Goal: Task Accomplishment & Management: Manage account settings

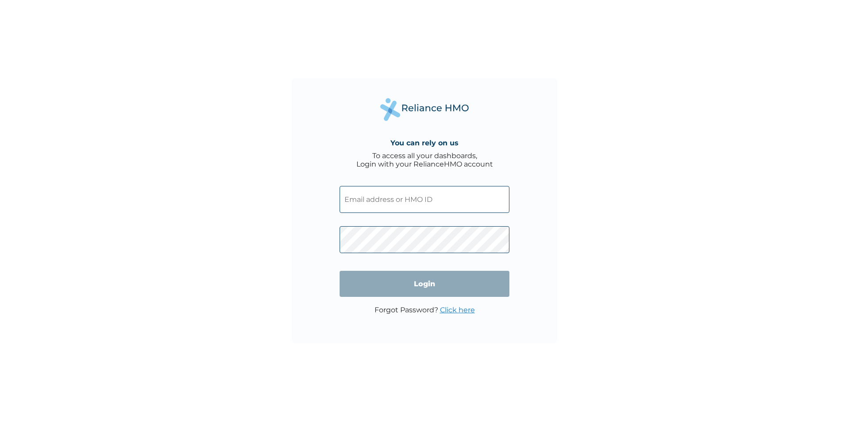
click at [349, 200] on input "text" at bounding box center [424, 199] width 170 height 27
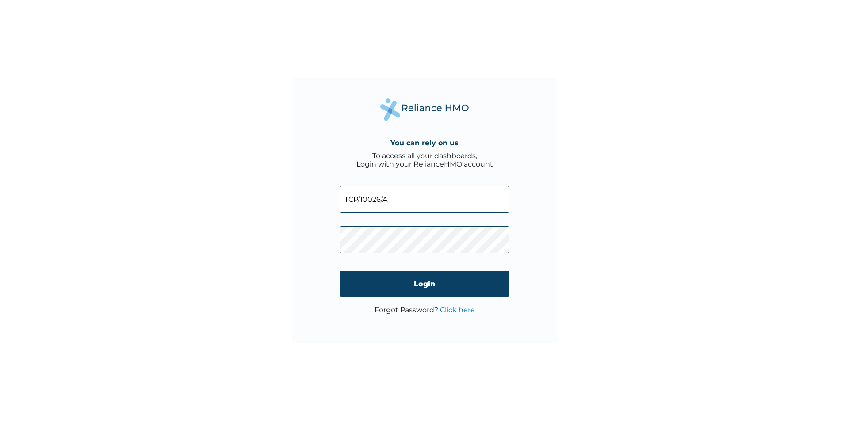
type input "TCP/10026/A"
click at [366, 277] on input "Login" at bounding box center [424, 284] width 170 height 26
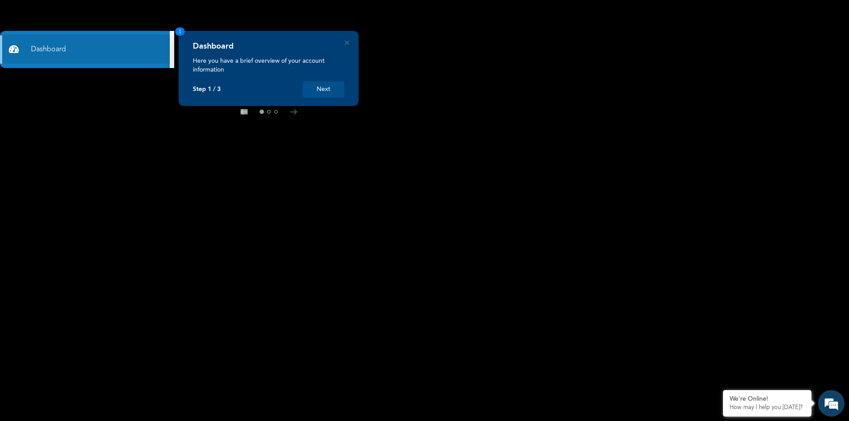
click at [322, 91] on button "Next" at bounding box center [323, 89] width 42 height 16
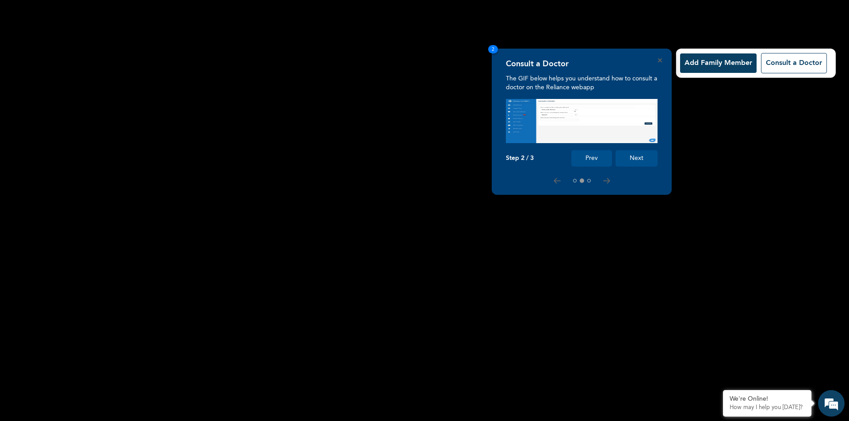
click at [637, 154] on button "Next" at bounding box center [636, 158] width 42 height 16
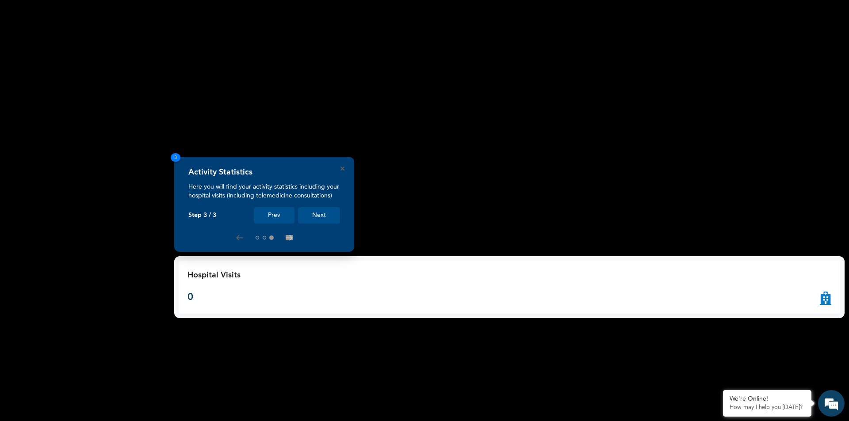
click at [319, 214] on button "Next" at bounding box center [319, 215] width 42 height 16
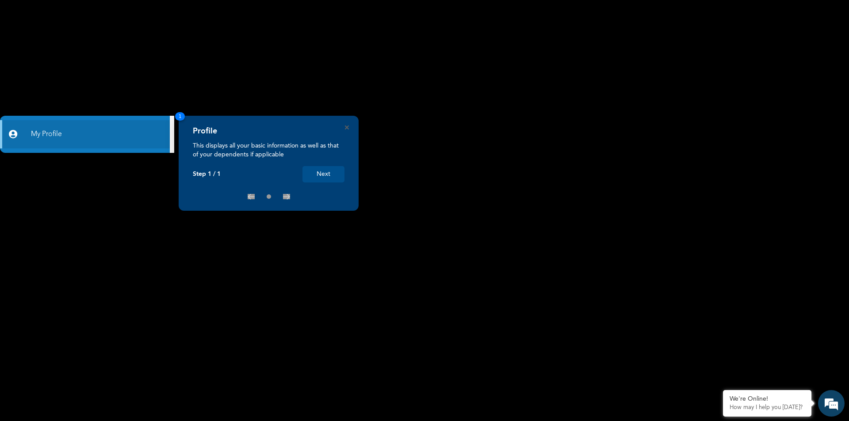
click at [327, 173] on button "Next" at bounding box center [323, 174] width 42 height 16
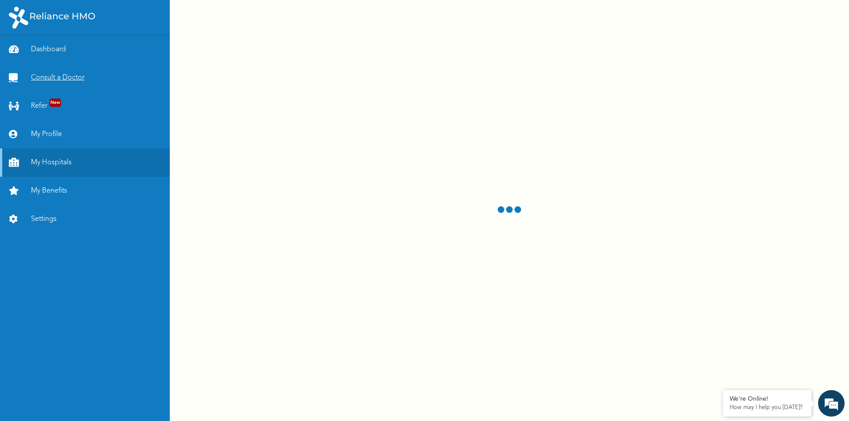
click at [84, 75] on link "Consult a Doctor" at bounding box center [85, 78] width 170 height 28
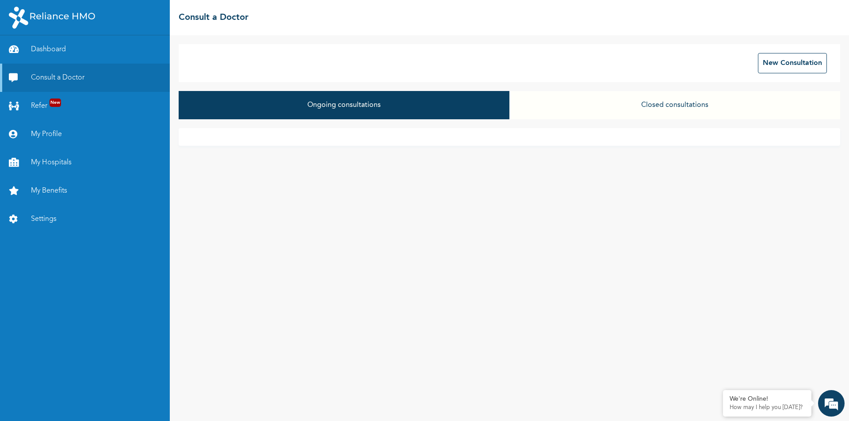
click at [347, 102] on button "Ongoing consultations" at bounding box center [344, 105] width 331 height 28
click at [455, 105] on button "Ongoing consultations" at bounding box center [344, 105] width 331 height 28
click at [394, 103] on button "Ongoing consultations" at bounding box center [344, 105] width 331 height 28
click at [267, 64] on div "New Consultation" at bounding box center [509, 63] width 661 height 38
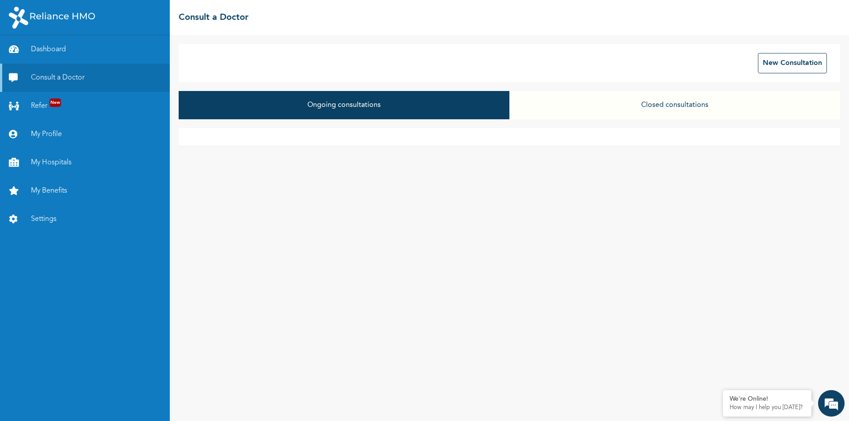
click at [312, 105] on button "Ongoing consultations" at bounding box center [344, 105] width 331 height 28
click at [392, 87] on div "New Consultation Ongoing consultations Closed consultations" at bounding box center [509, 228] width 679 height 386
drag, startPoint x: 392, startPoint y: 87, endPoint x: 388, endPoint y: 93, distance: 7.4
click at [390, 90] on div "New Consultation Ongoing consultations Closed consultations" at bounding box center [509, 228] width 679 height 386
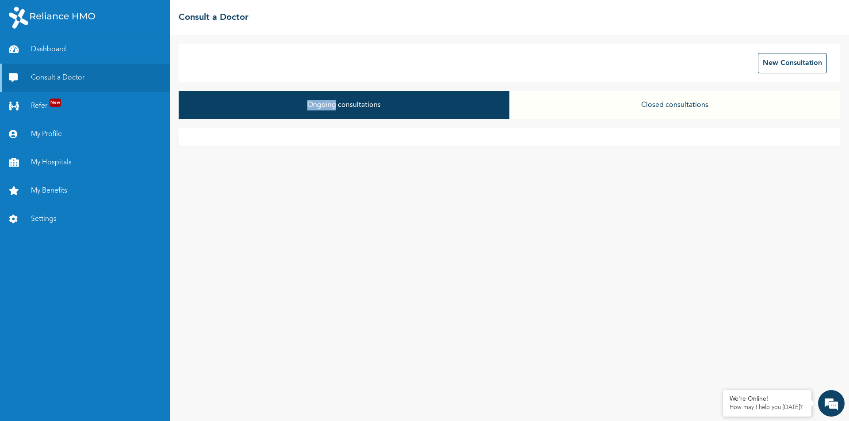
click at [386, 101] on button "Ongoing consultations" at bounding box center [344, 105] width 331 height 28
click at [380, 121] on div "Ongoing consultations Closed consultations" at bounding box center [509, 109] width 661 height 37
click at [342, 107] on button "Ongoing consultations" at bounding box center [344, 105] width 331 height 28
drag, startPoint x: 676, startPoint y: 103, endPoint x: 671, endPoint y: 115, distance: 12.7
click at [671, 115] on button "Closed consultations" at bounding box center [674, 105] width 331 height 28
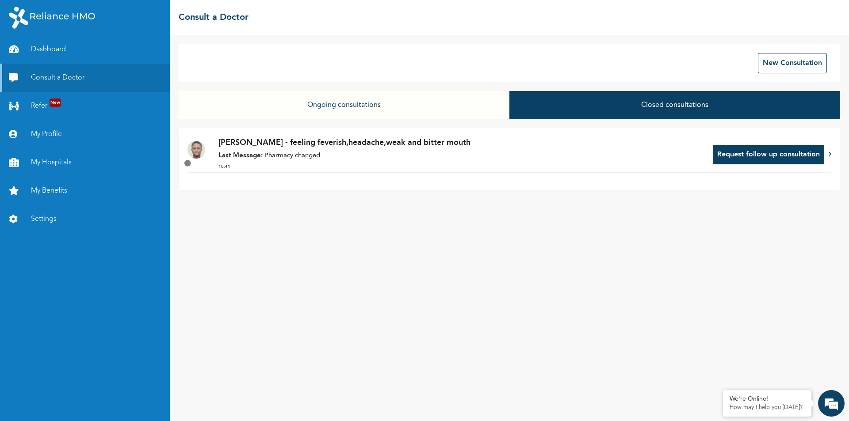
click at [734, 155] on button "Request follow up consultation" at bounding box center [768, 154] width 111 height 19
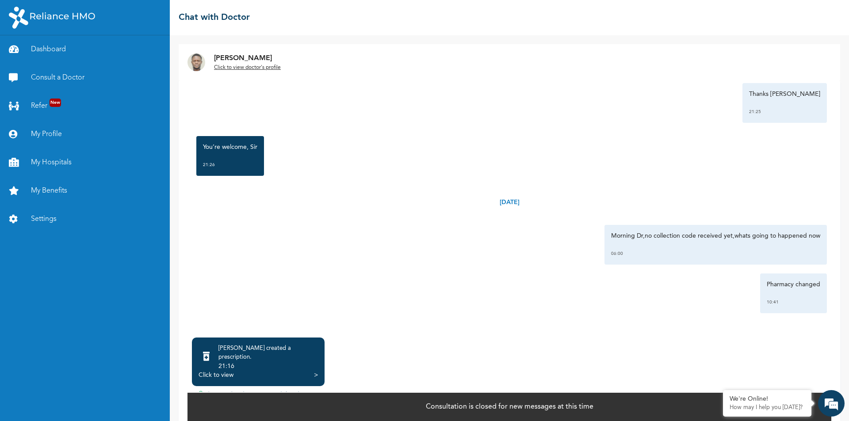
scroll to position [8, 0]
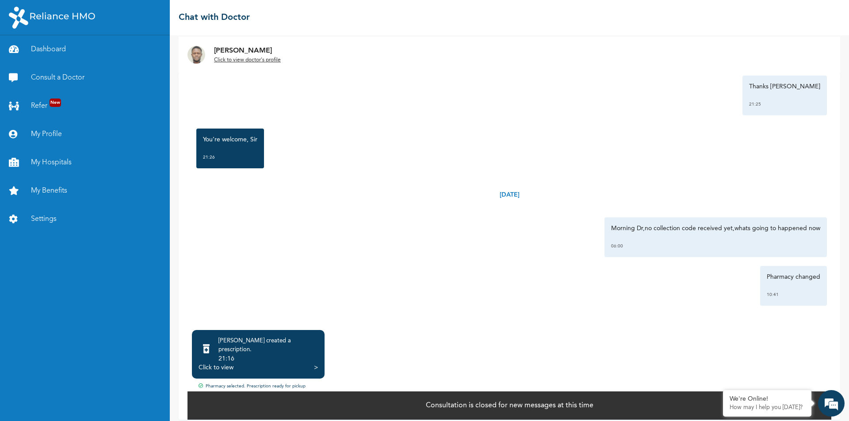
click at [316, 363] on div ">" at bounding box center [316, 367] width 4 height 9
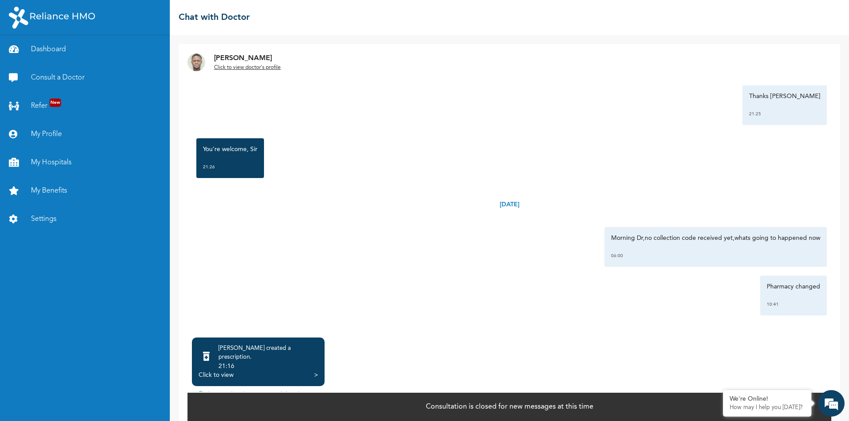
scroll to position [1638, 0]
click at [43, 49] on link "Dashboard" at bounding box center [85, 49] width 170 height 28
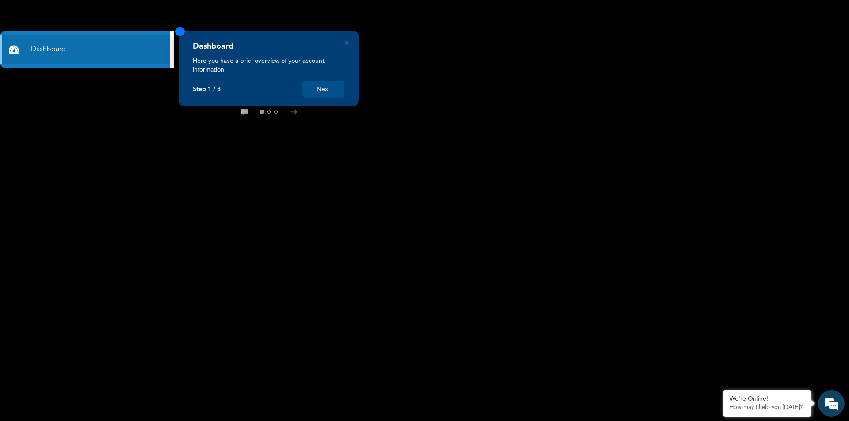
click at [36, 59] on link "Dashboard" at bounding box center [85, 49] width 170 height 28
click at [41, 54] on link "Dashboard" at bounding box center [85, 49] width 170 height 28
click at [327, 88] on button "Next" at bounding box center [323, 89] width 42 height 16
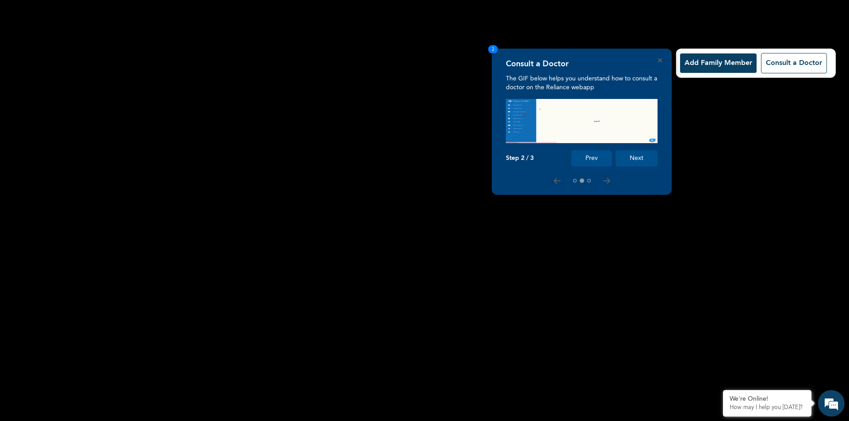
click at [635, 159] on button "Next" at bounding box center [636, 158] width 42 height 16
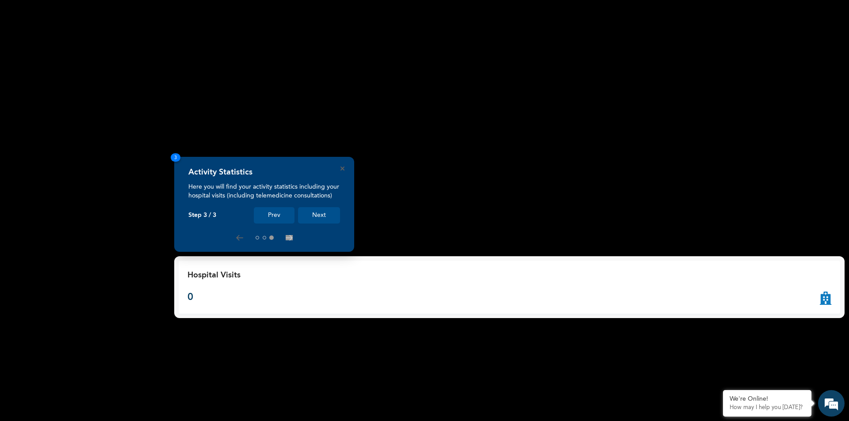
click at [323, 217] on button "Next" at bounding box center [319, 215] width 42 height 16
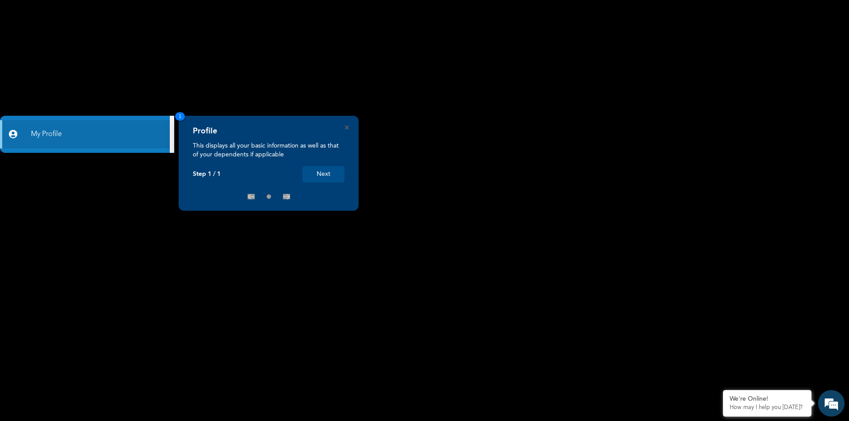
click at [339, 172] on button "Next" at bounding box center [323, 174] width 42 height 16
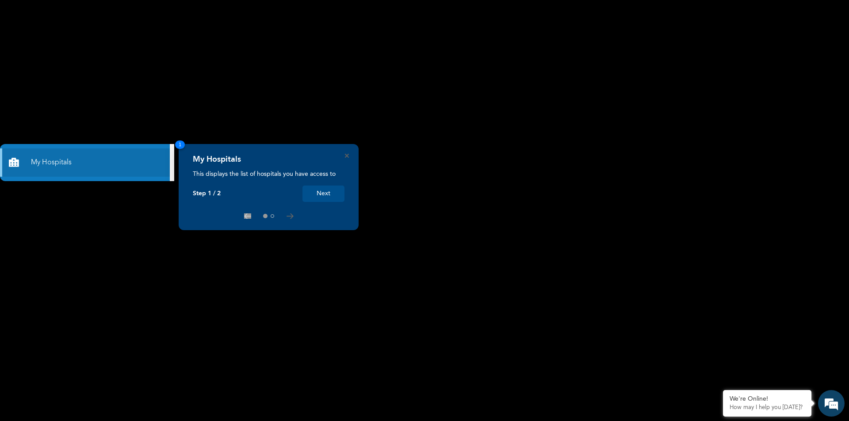
click at [315, 194] on button "Next" at bounding box center [323, 194] width 42 height 16
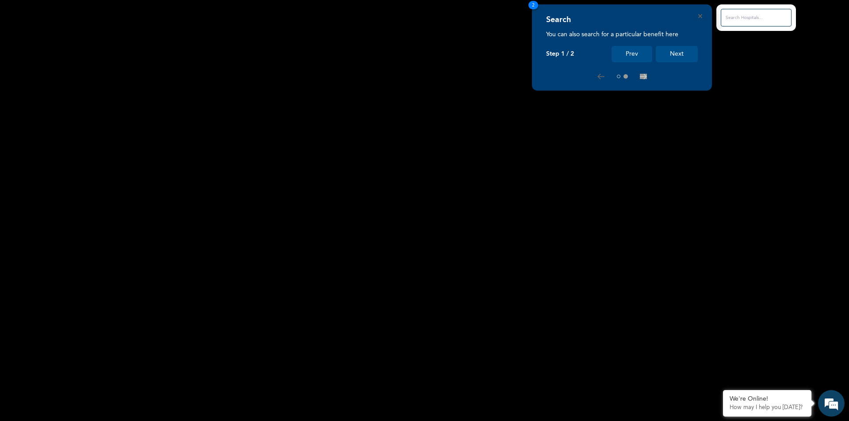
click at [682, 57] on button "Next" at bounding box center [677, 54] width 42 height 16
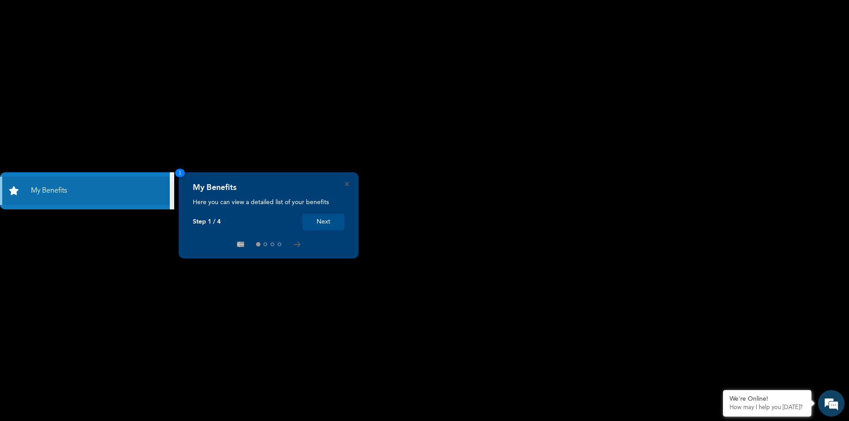
click at [352, 186] on div "My Benefits Here you can view a detailed list of your benefits Step 1 / 4 Next 1" at bounding box center [269, 215] width 180 height 86
click at [348, 183] on icon "Close" at bounding box center [347, 184] width 4 height 4
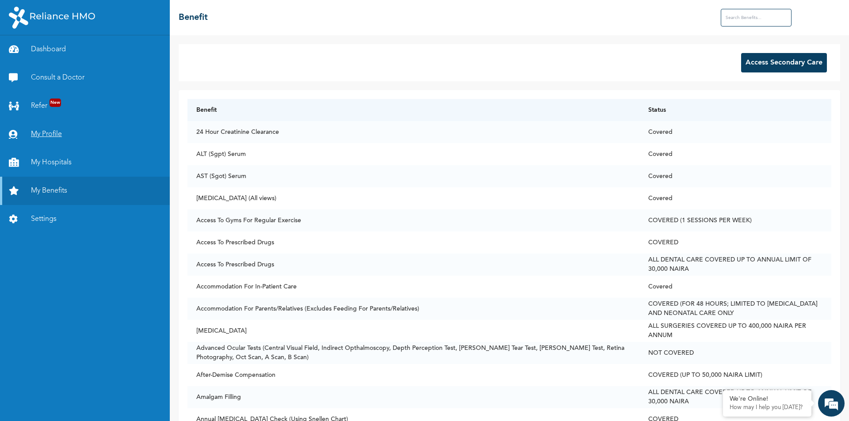
click at [59, 131] on link "My Profile" at bounding box center [85, 134] width 170 height 28
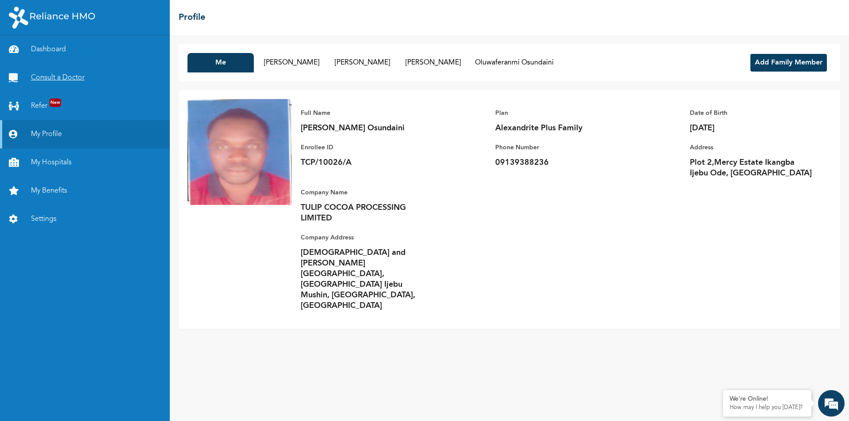
click at [72, 76] on link "Consult a Doctor" at bounding box center [85, 78] width 170 height 28
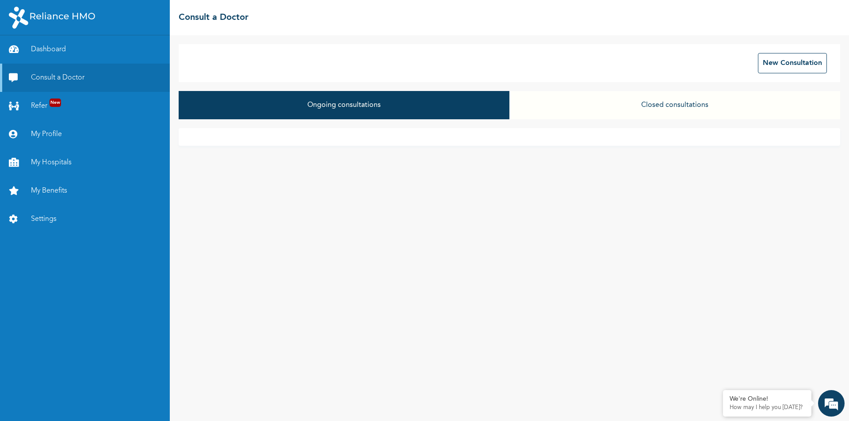
click at [380, 103] on button "Ongoing consultations" at bounding box center [344, 105] width 331 height 28
click at [794, 68] on button "New Consultation" at bounding box center [792, 63] width 69 height 20
click at [324, 98] on button "Ongoing consultations" at bounding box center [344, 105] width 331 height 28
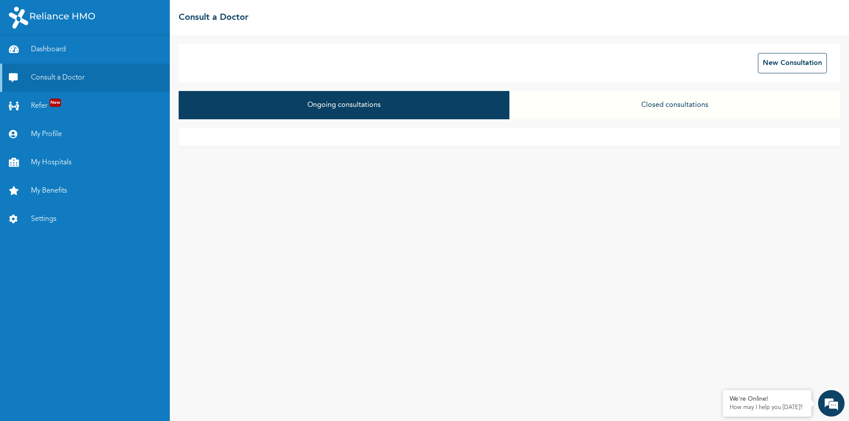
click at [678, 104] on button "Closed consultations" at bounding box center [674, 105] width 331 height 28
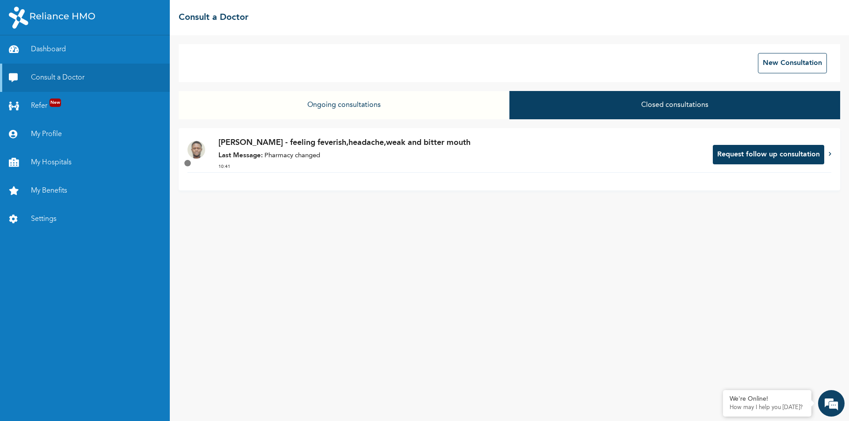
click at [771, 156] on button "Request follow up consultation" at bounding box center [768, 154] width 111 height 19
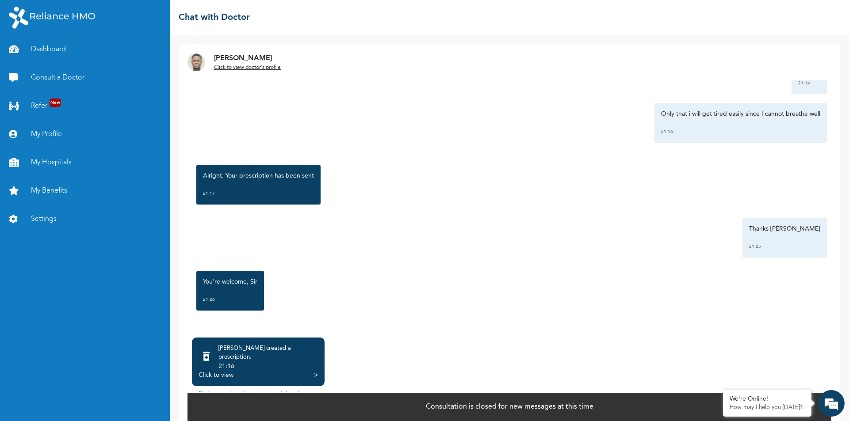
scroll to position [1638, 0]
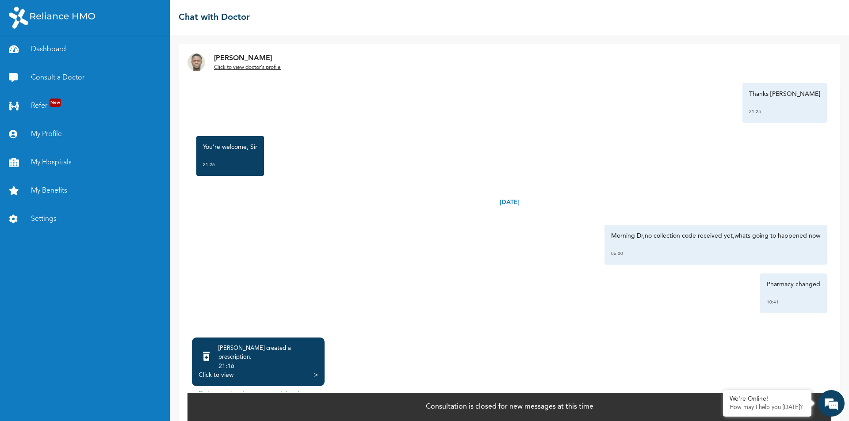
click at [229, 362] on div "21:16" at bounding box center [267, 366] width 99 height 9
click at [210, 354] on icon at bounding box center [206, 356] width 7 height 9
click at [316, 371] on div ">" at bounding box center [316, 375] width 4 height 9
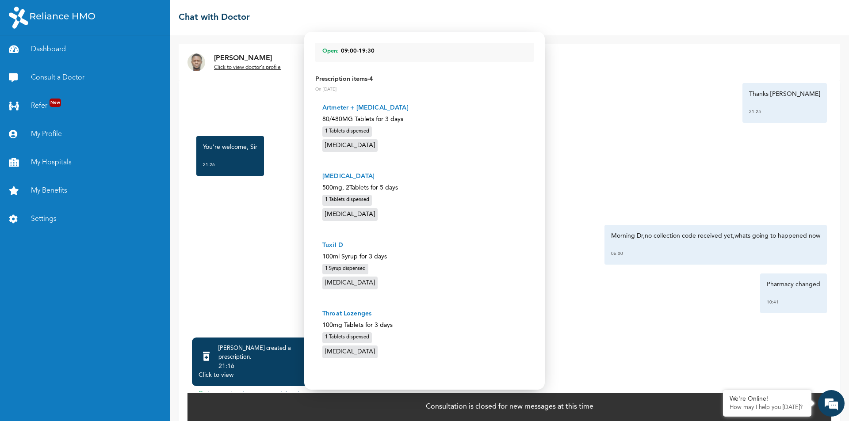
scroll to position [0, 0]
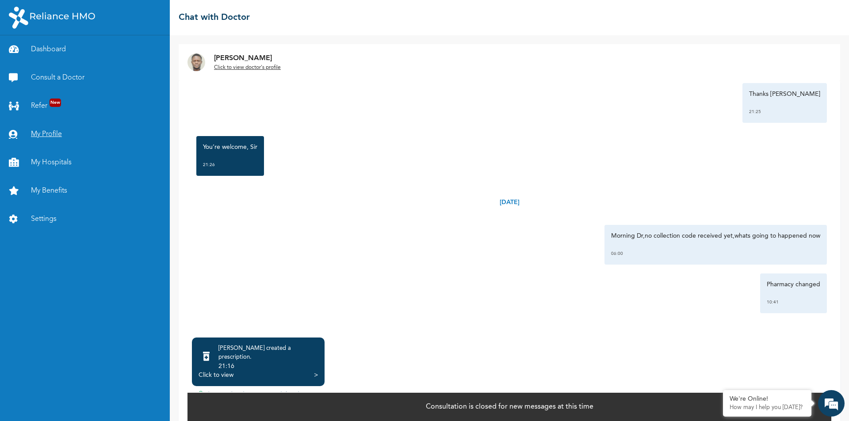
click at [53, 136] on link "My Profile" at bounding box center [85, 134] width 170 height 28
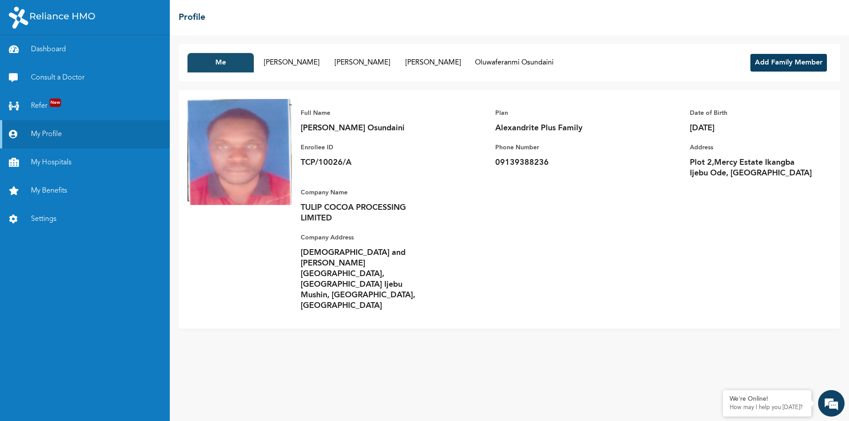
click at [225, 63] on button "Me" at bounding box center [220, 62] width 66 height 19
click at [300, 64] on button "Adeyinka Osundaini" at bounding box center [291, 62] width 66 height 19
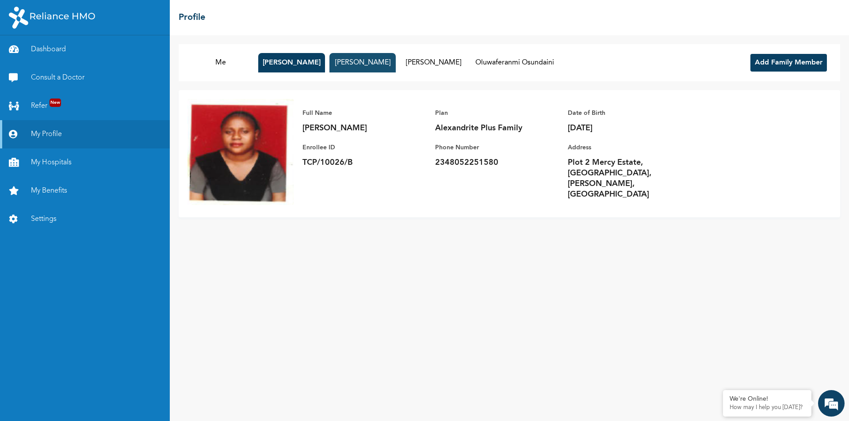
click at [350, 60] on button "Damilola Osundaini" at bounding box center [362, 62] width 66 height 19
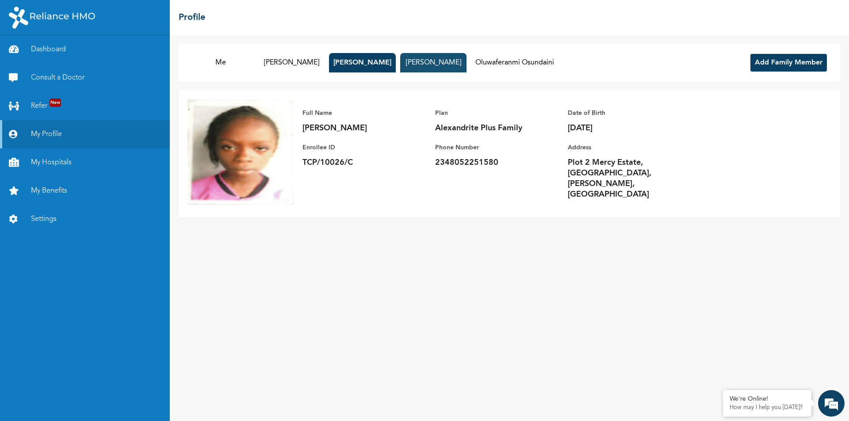
click at [447, 65] on button "Oluwafemi Osundaini" at bounding box center [433, 62] width 66 height 19
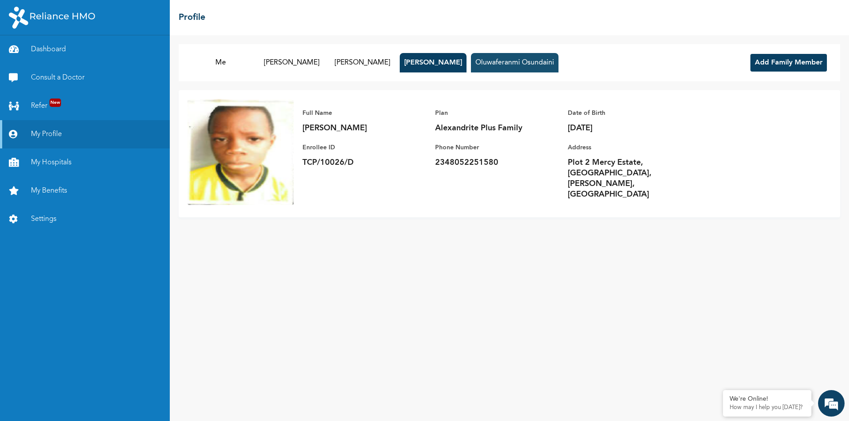
click at [552, 60] on button "Oluwaferanmi Osundaini" at bounding box center [515, 62] width 88 height 19
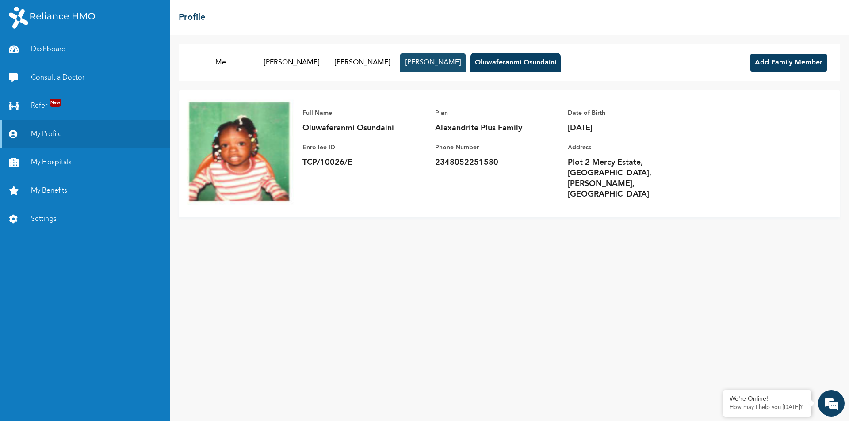
click at [451, 60] on button "Oluwafemi Osundaini" at bounding box center [433, 62] width 66 height 19
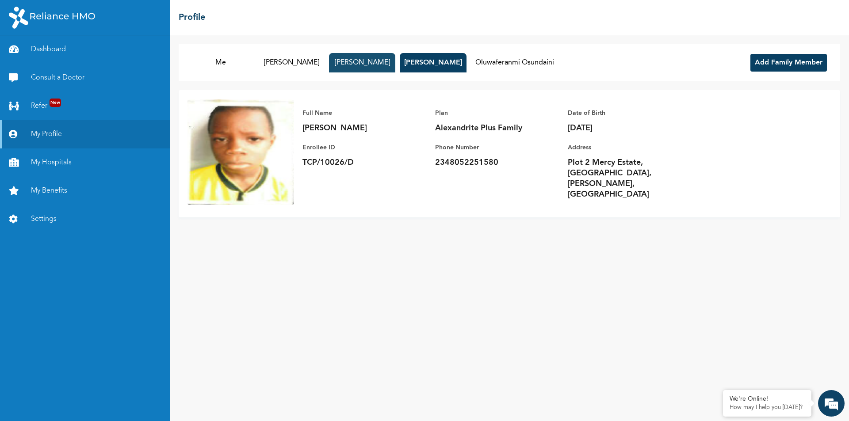
click at [371, 58] on button "Damilola Osundaini" at bounding box center [362, 62] width 66 height 19
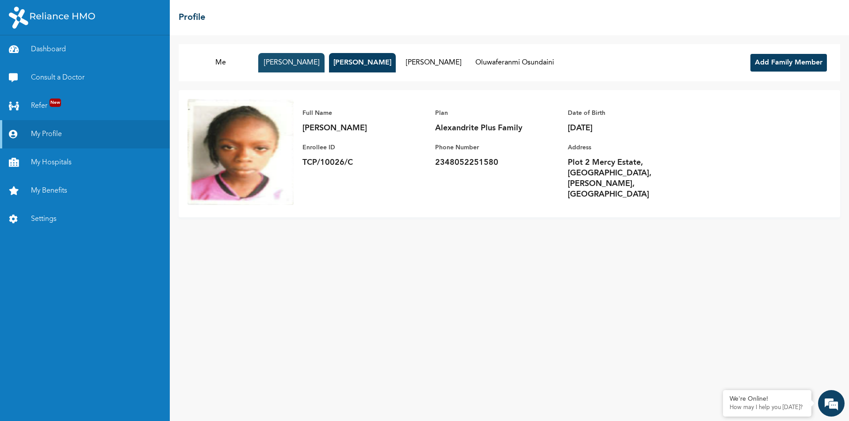
click at [308, 57] on button "Adeyinka Osundaini" at bounding box center [291, 62] width 66 height 19
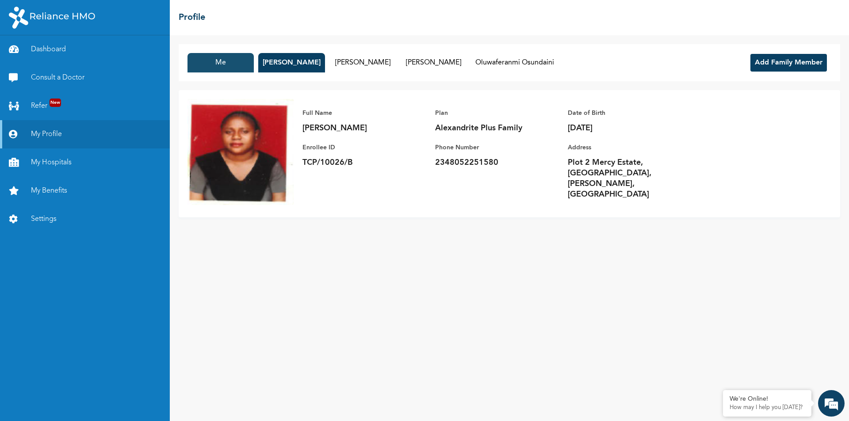
click at [212, 59] on button "Me" at bounding box center [220, 62] width 66 height 19
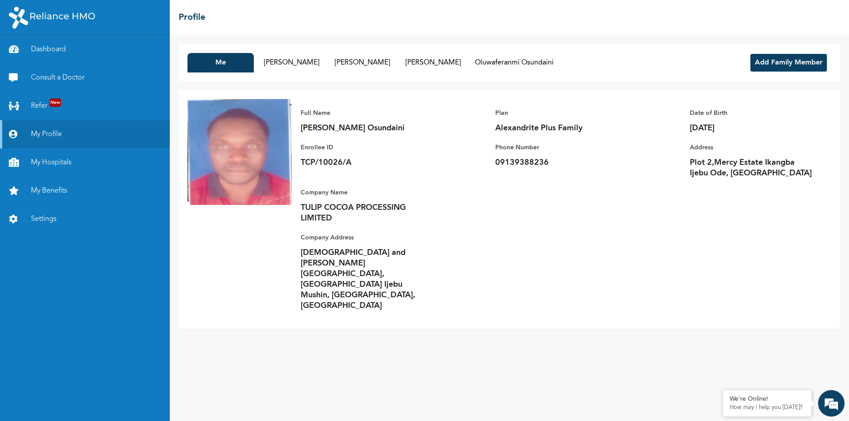
click at [550, 160] on p "09139388236" at bounding box center [557, 162] width 124 height 11
click at [540, 159] on p "09139388236" at bounding box center [557, 162] width 124 height 11
click at [548, 160] on p "09139388236" at bounding box center [557, 162] width 124 height 11
click at [55, 221] on link "Settings" at bounding box center [85, 219] width 170 height 28
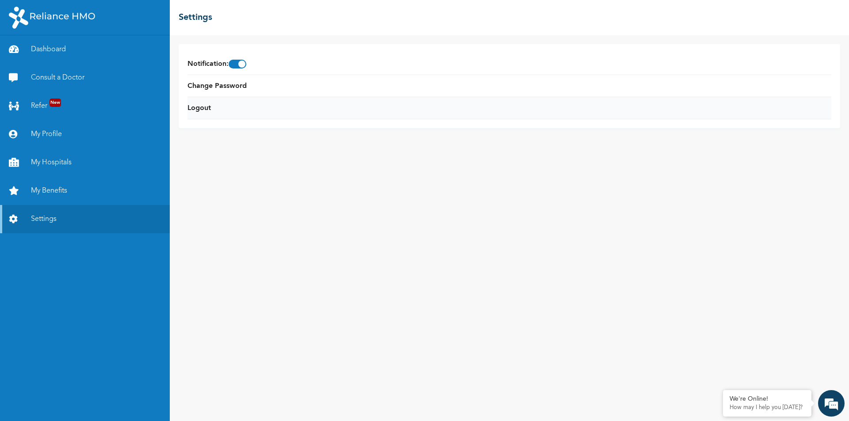
click at [213, 108] on li "Logout" at bounding box center [509, 108] width 644 height 22
click at [212, 108] on li "Logout" at bounding box center [509, 108] width 644 height 22
click at [202, 107] on link "Logout" at bounding box center [198, 108] width 23 height 11
